Goal: Find specific page/section: Find specific page/section

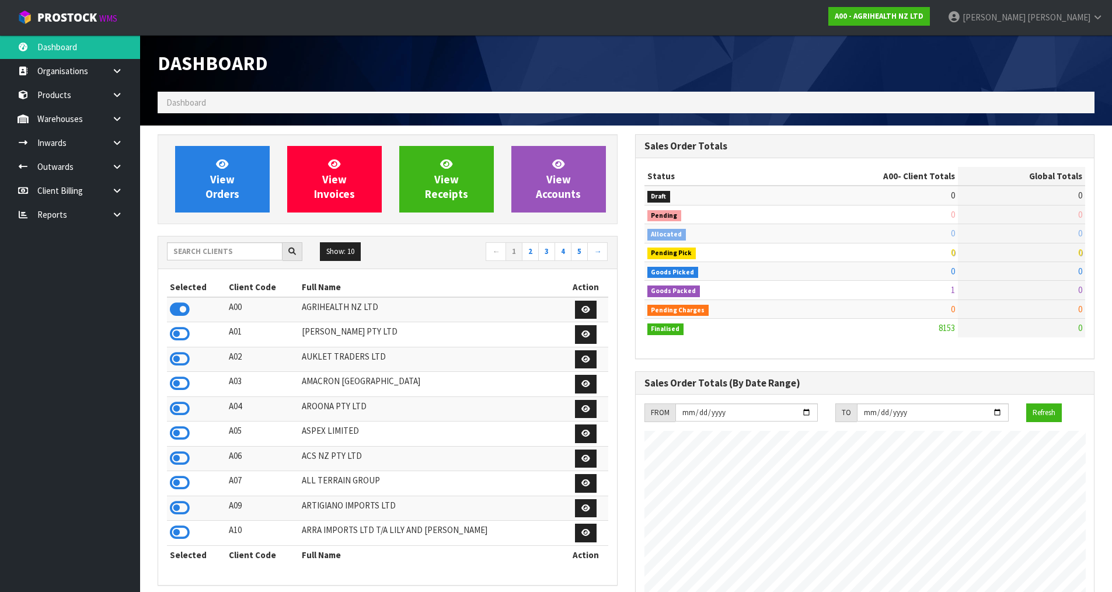
scroll to position [884, 477]
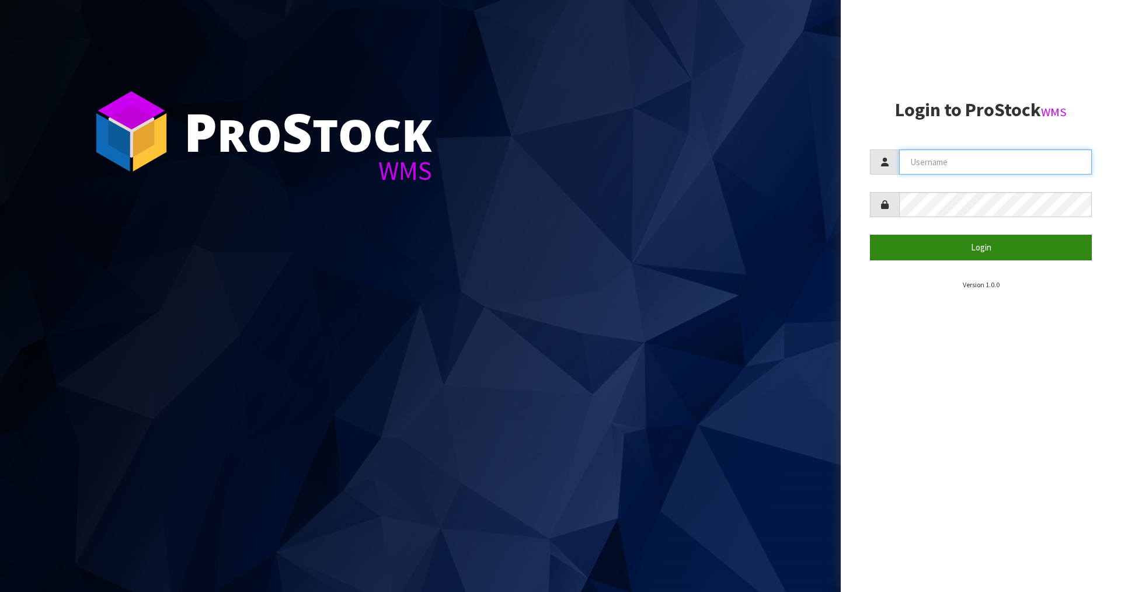
type input "[PERSON_NAME]"
drag, startPoint x: 924, startPoint y: 255, endPoint x: 934, endPoint y: 247, distance: 12.9
click at [924, 255] on button "Login" at bounding box center [981, 247] width 222 height 25
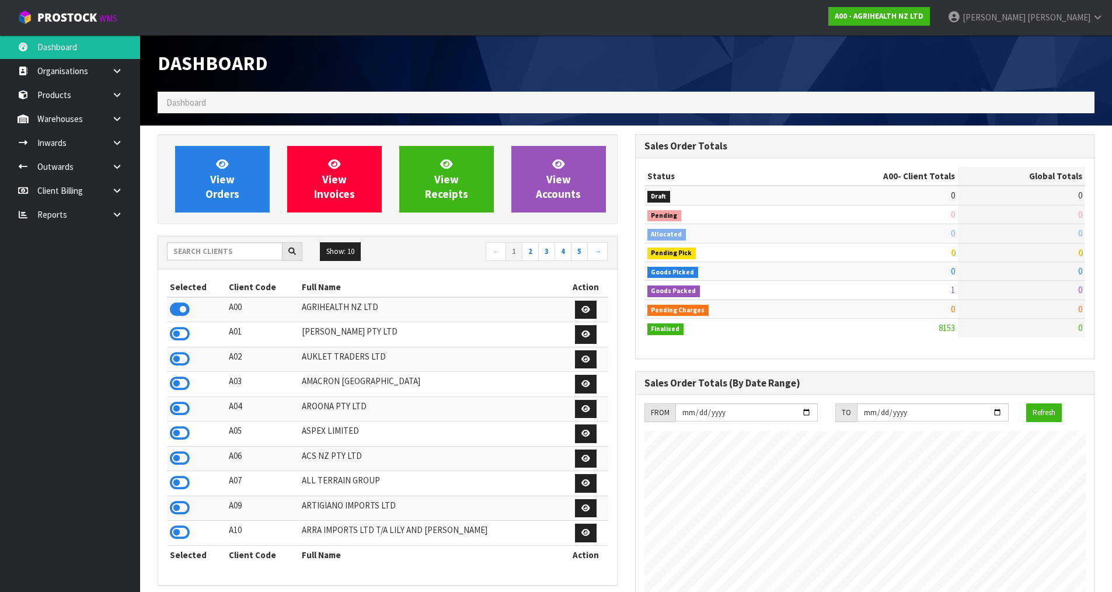
scroll to position [884, 477]
click at [120, 113] on link at bounding box center [121, 119] width 37 height 24
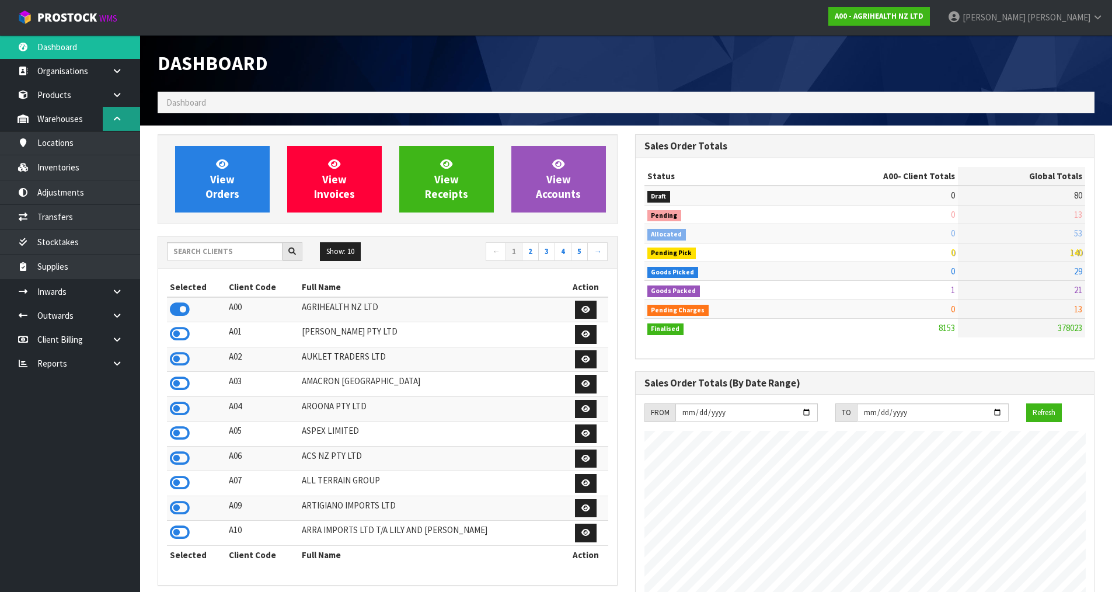
click at [119, 109] on link at bounding box center [121, 119] width 37 height 24
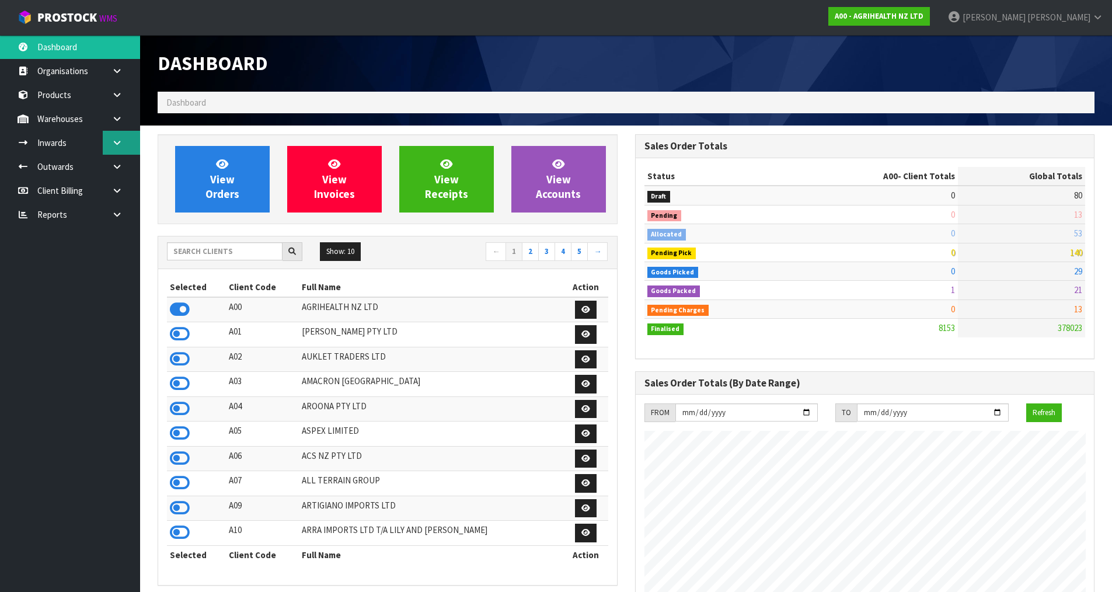
click at [117, 138] on icon at bounding box center [116, 142] width 11 height 9
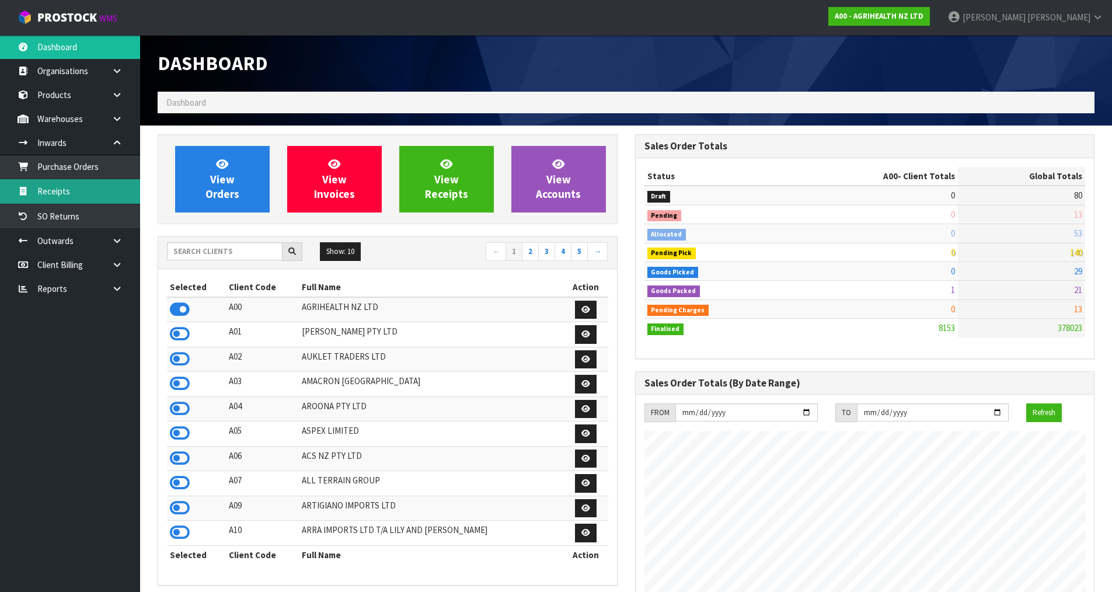
click at [95, 189] on link "Receipts" at bounding box center [70, 191] width 140 height 24
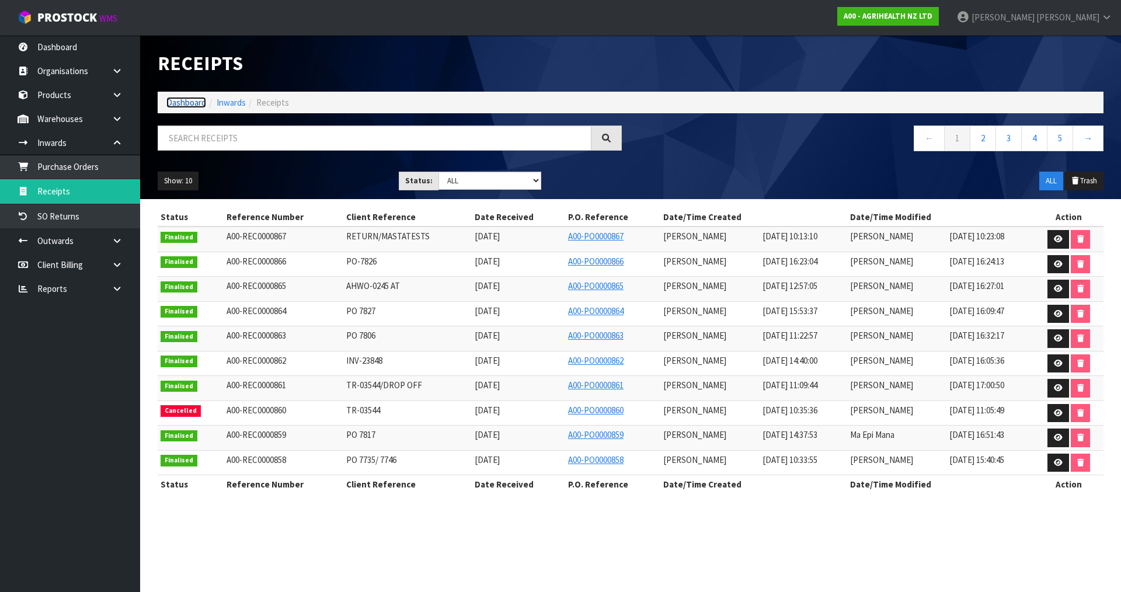
click at [186, 105] on link "Dashboard" at bounding box center [186, 102] width 40 height 11
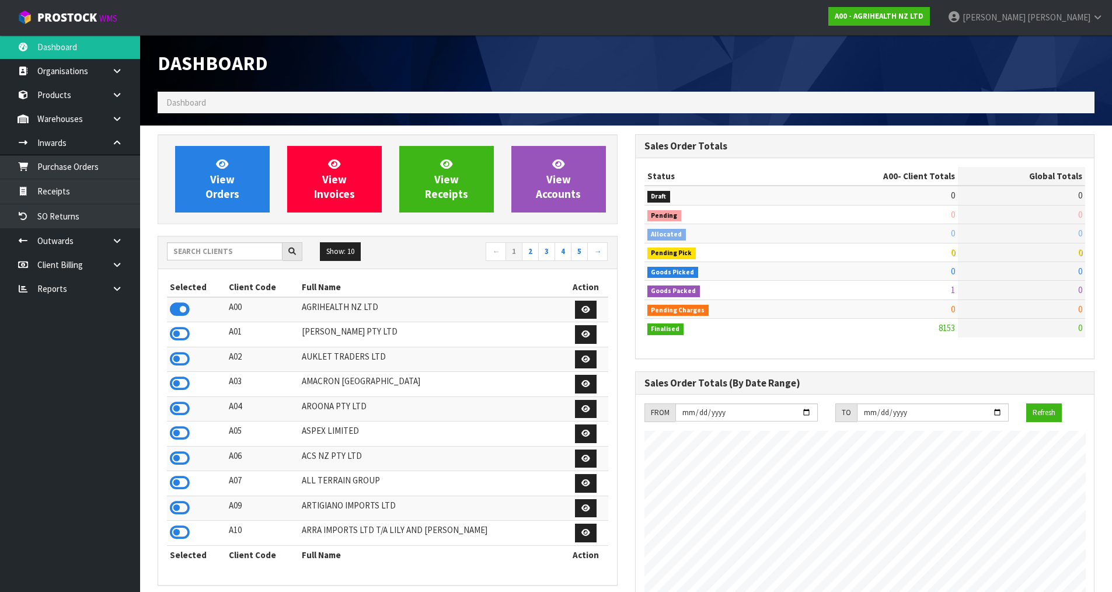
scroll to position [884, 477]
click at [195, 252] on input "text" at bounding box center [225, 251] width 116 height 18
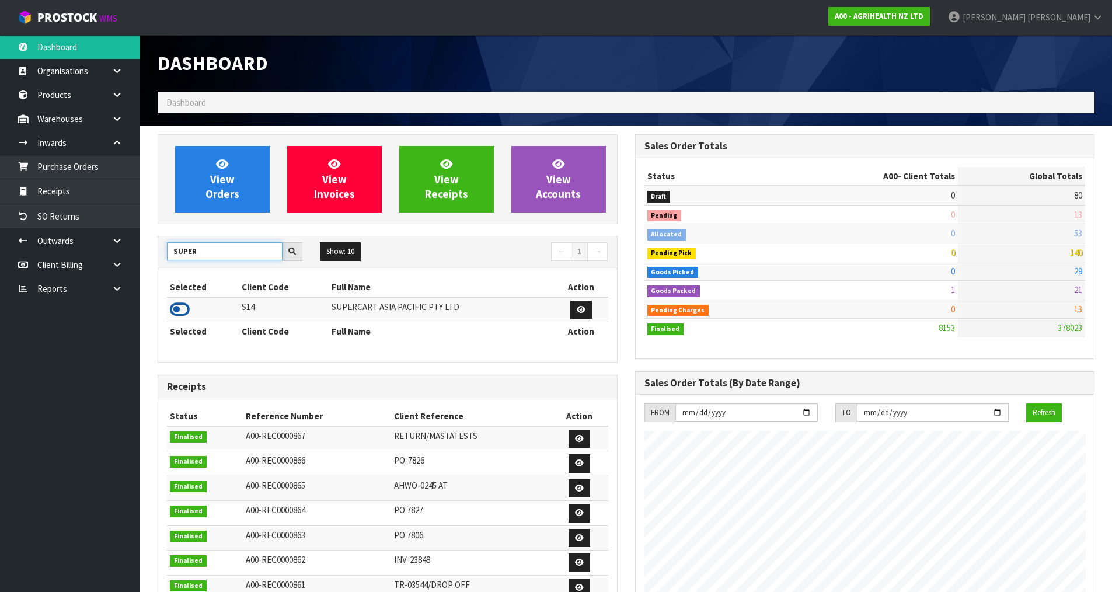
type input "SUPER"
click at [179, 311] on icon at bounding box center [180, 310] width 20 height 18
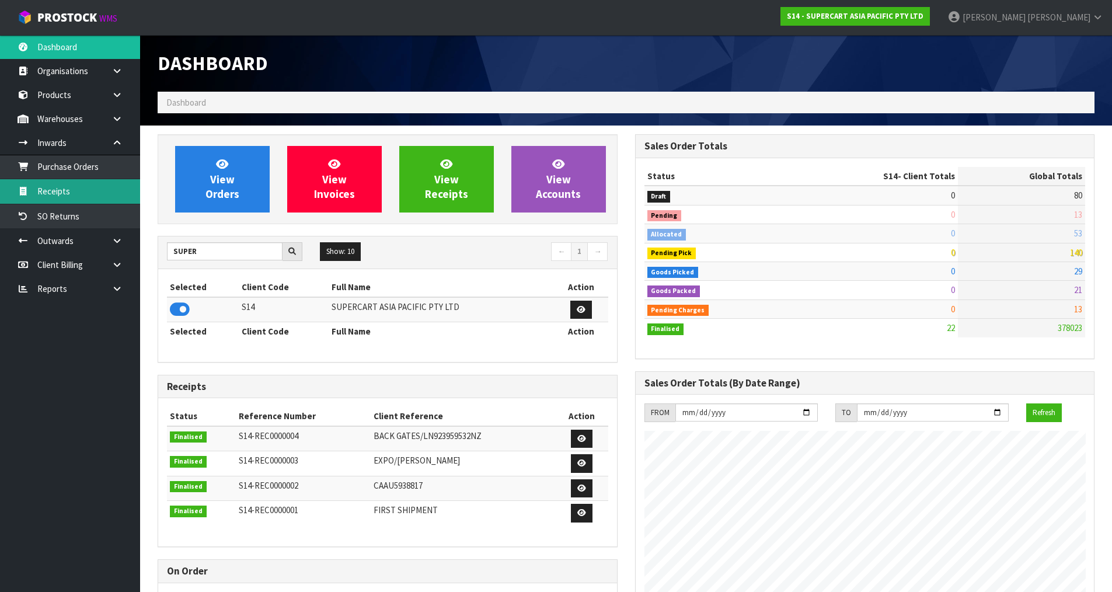
scroll to position [714, 477]
click at [100, 192] on link "Receipts" at bounding box center [70, 191] width 140 height 24
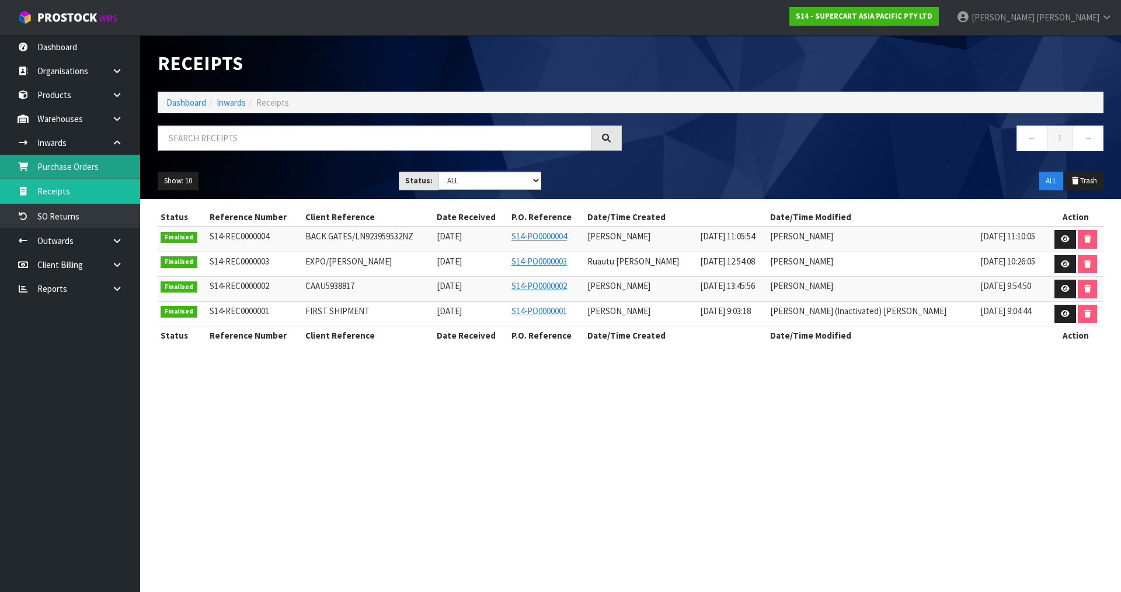
click at [114, 166] on link "Purchase Orders" at bounding box center [70, 167] width 140 height 24
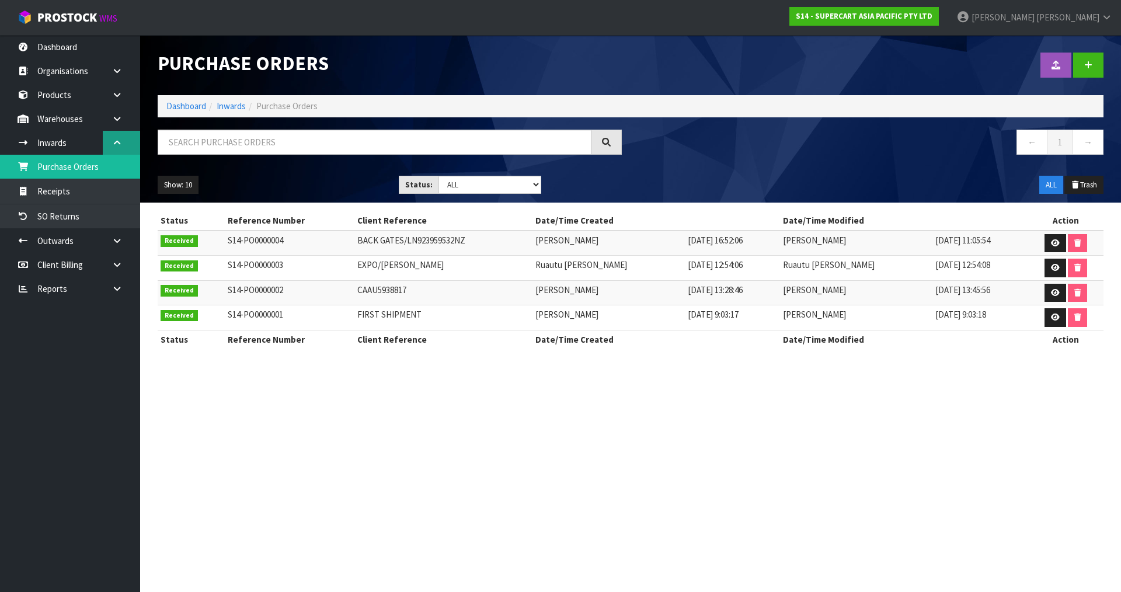
click at [121, 135] on link at bounding box center [121, 143] width 37 height 24
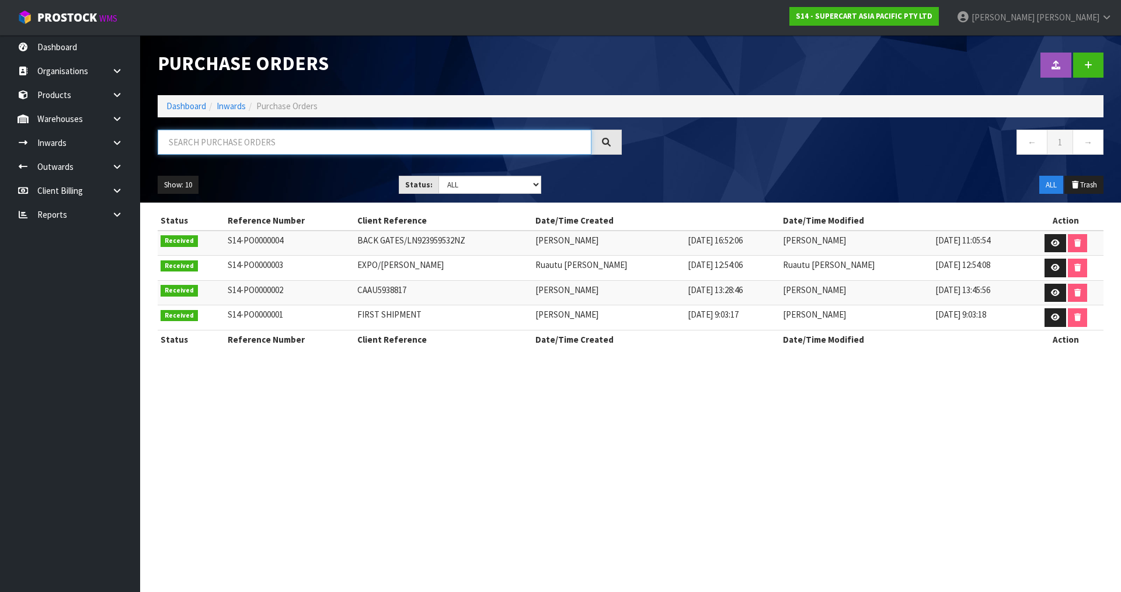
click at [239, 145] on input "text" at bounding box center [375, 142] width 434 height 25
type input "ACS"
click at [192, 102] on link "Dashboard" at bounding box center [186, 105] width 40 height 11
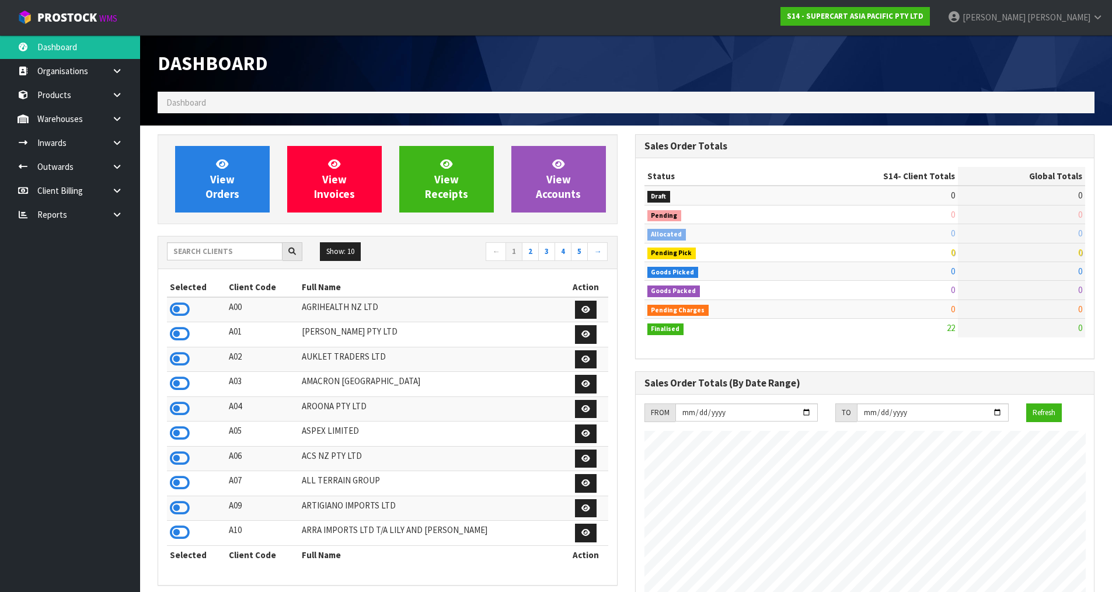
scroll to position [582884, 583120]
click at [207, 252] on input "text" at bounding box center [225, 251] width 116 height 18
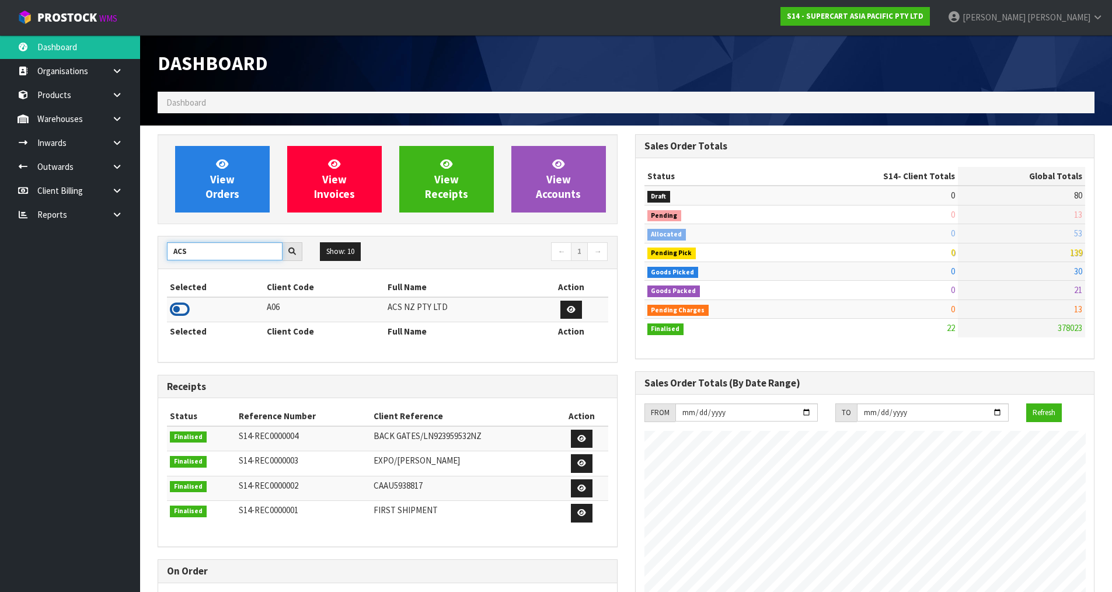
type input "ACS"
click at [174, 305] on icon at bounding box center [180, 310] width 20 height 18
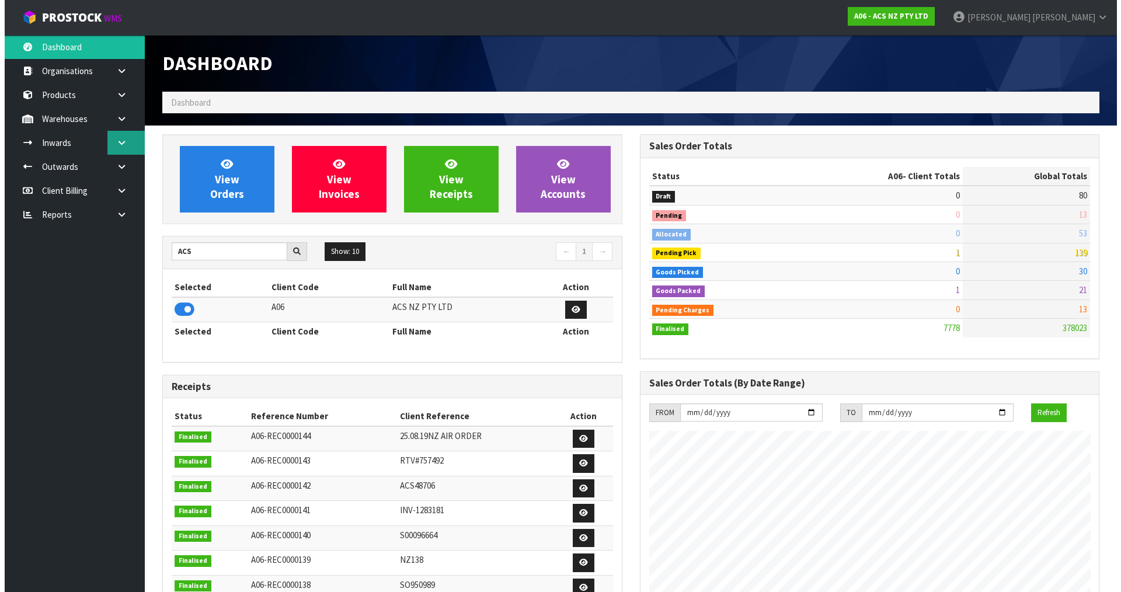
scroll to position [884, 477]
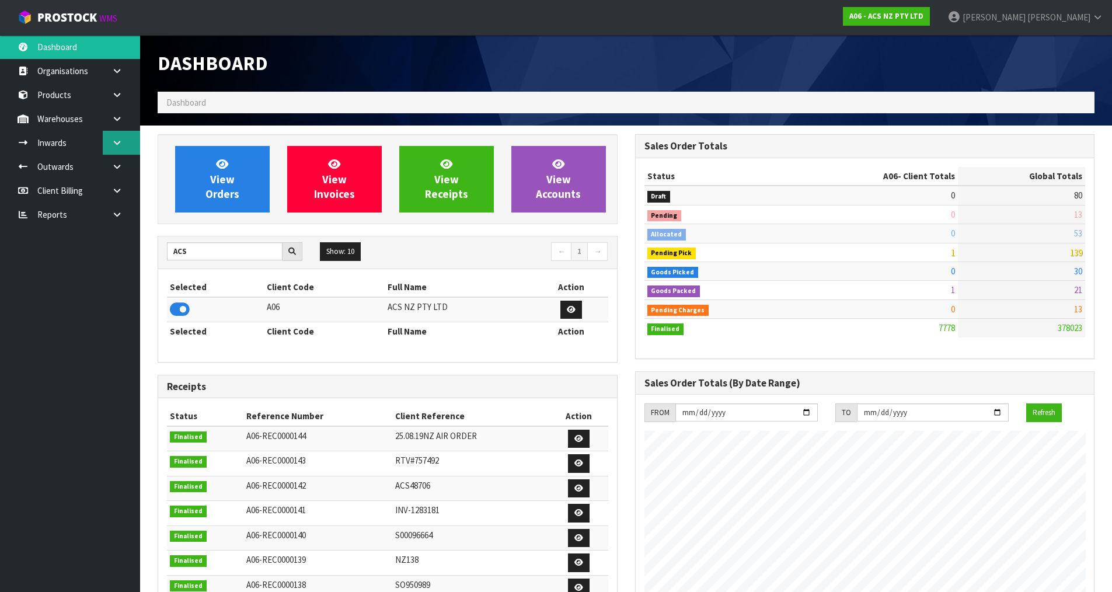
click at [116, 150] on link at bounding box center [121, 143] width 37 height 24
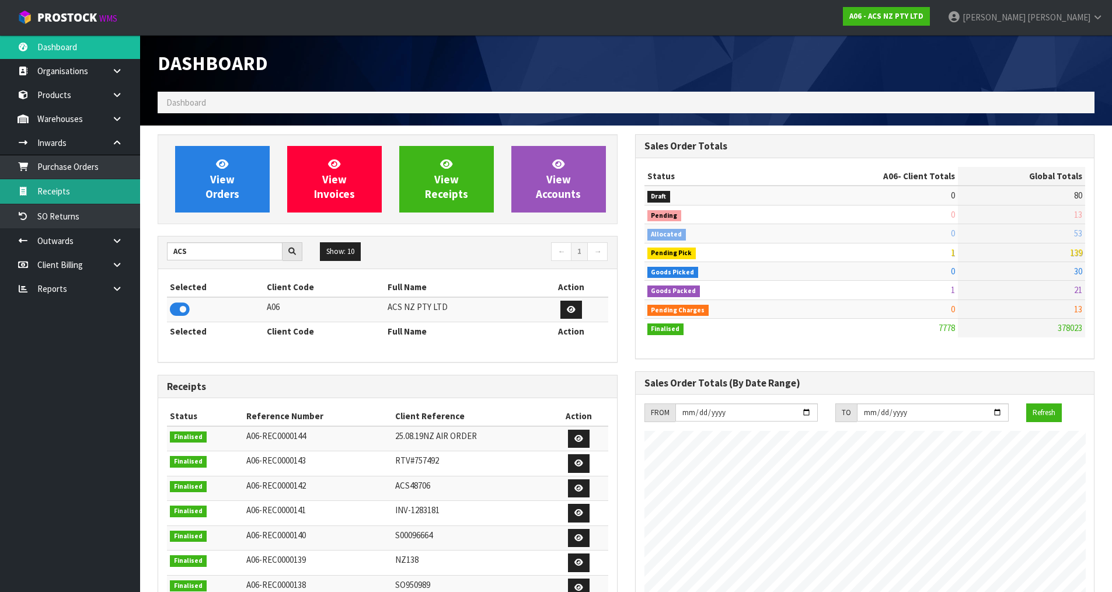
click at [110, 189] on link "Receipts" at bounding box center [70, 191] width 140 height 24
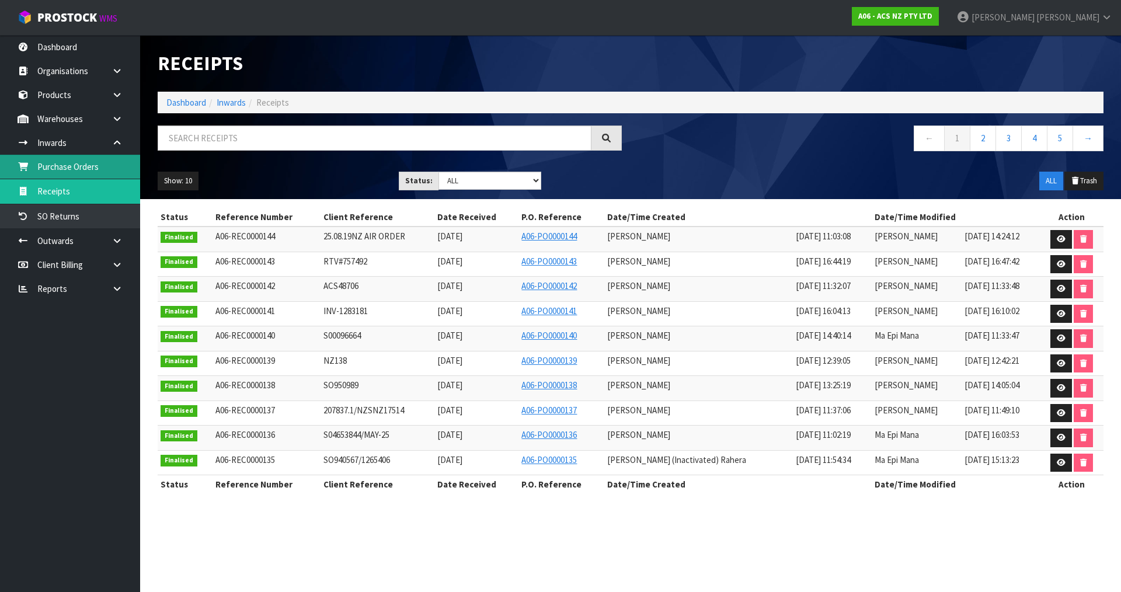
click at [102, 171] on link "Purchase Orders" at bounding box center [70, 167] width 140 height 24
